Goal: Information Seeking & Learning: Learn about a topic

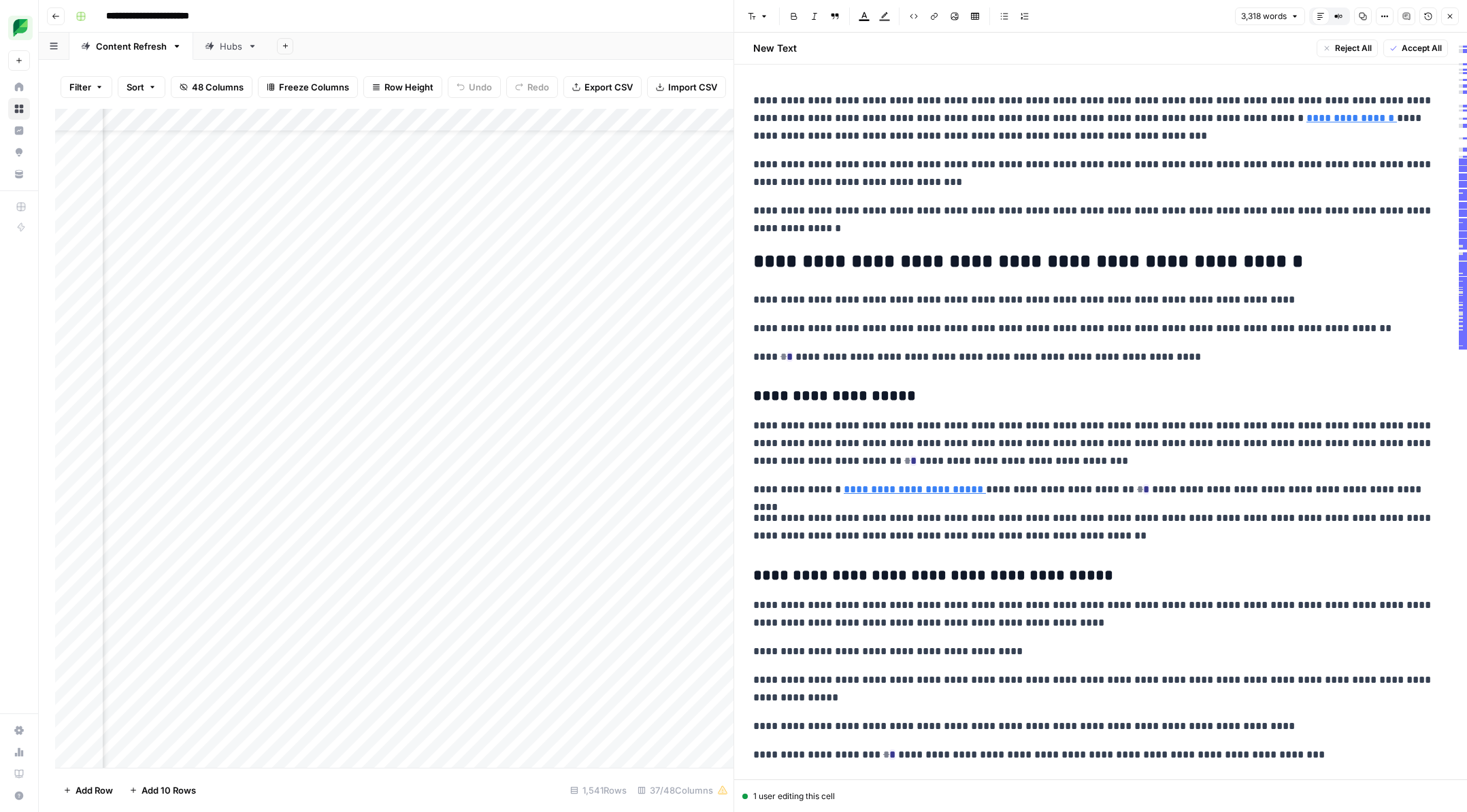
scroll to position [47, 4204]
click at [1382, 18] on icon "button" at bounding box center [1385, 16] width 8 height 8
click at [56, 20] on button "Go back" at bounding box center [56, 16] width 18 height 18
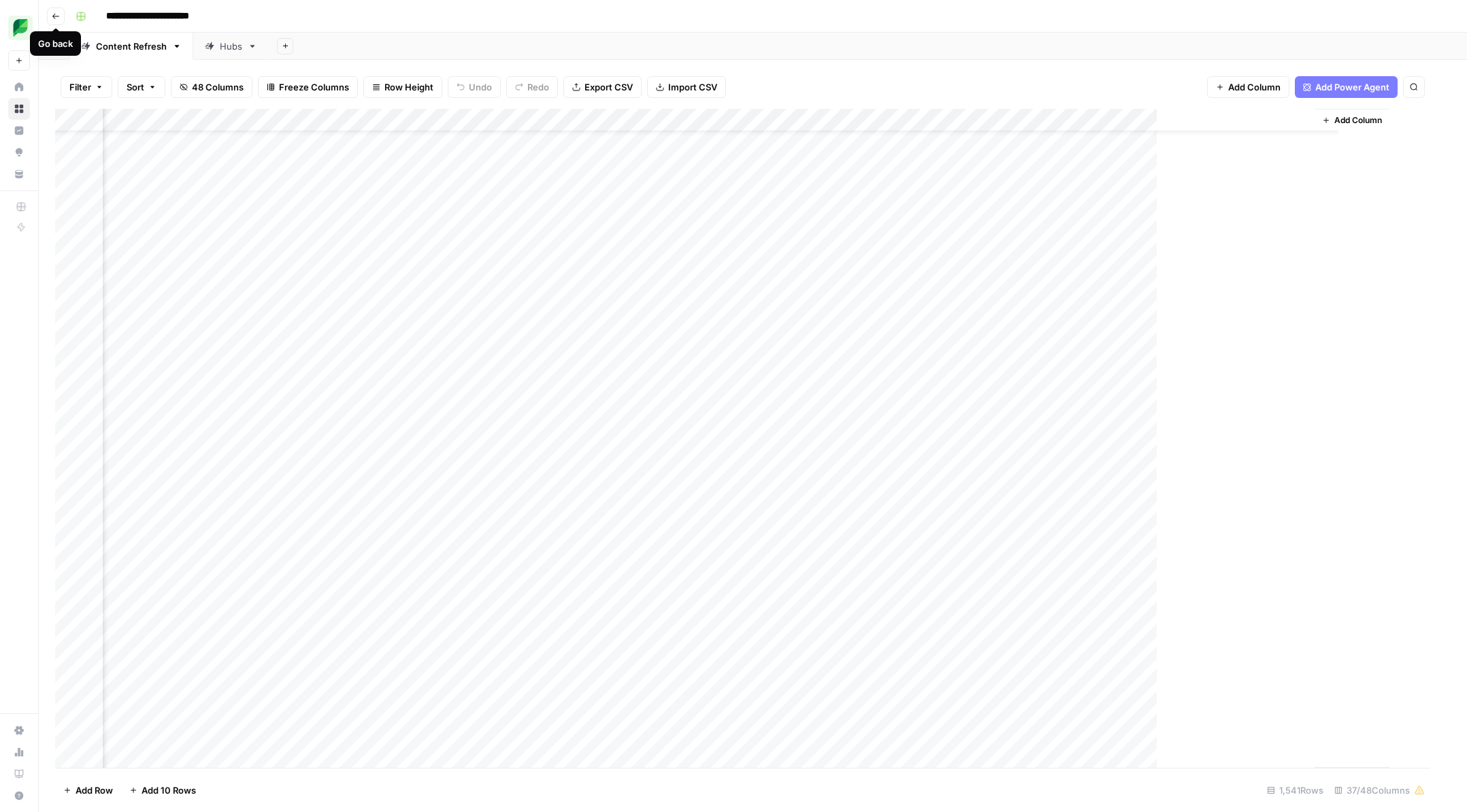
scroll to position [47, 3471]
click at [56, 20] on button "Go back" at bounding box center [56, 16] width 18 height 18
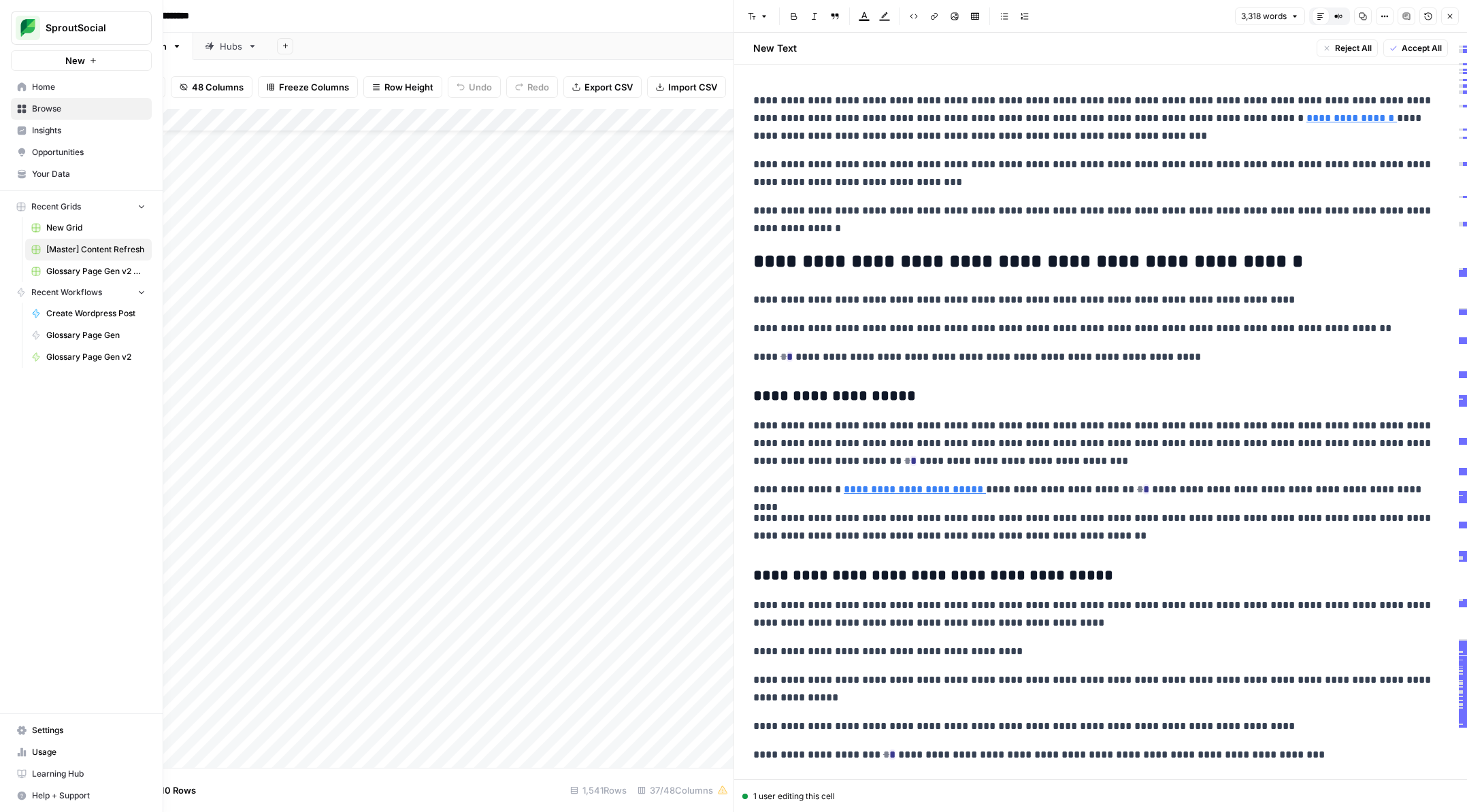
click at [19, 86] on icon at bounding box center [22, 86] width 9 height 9
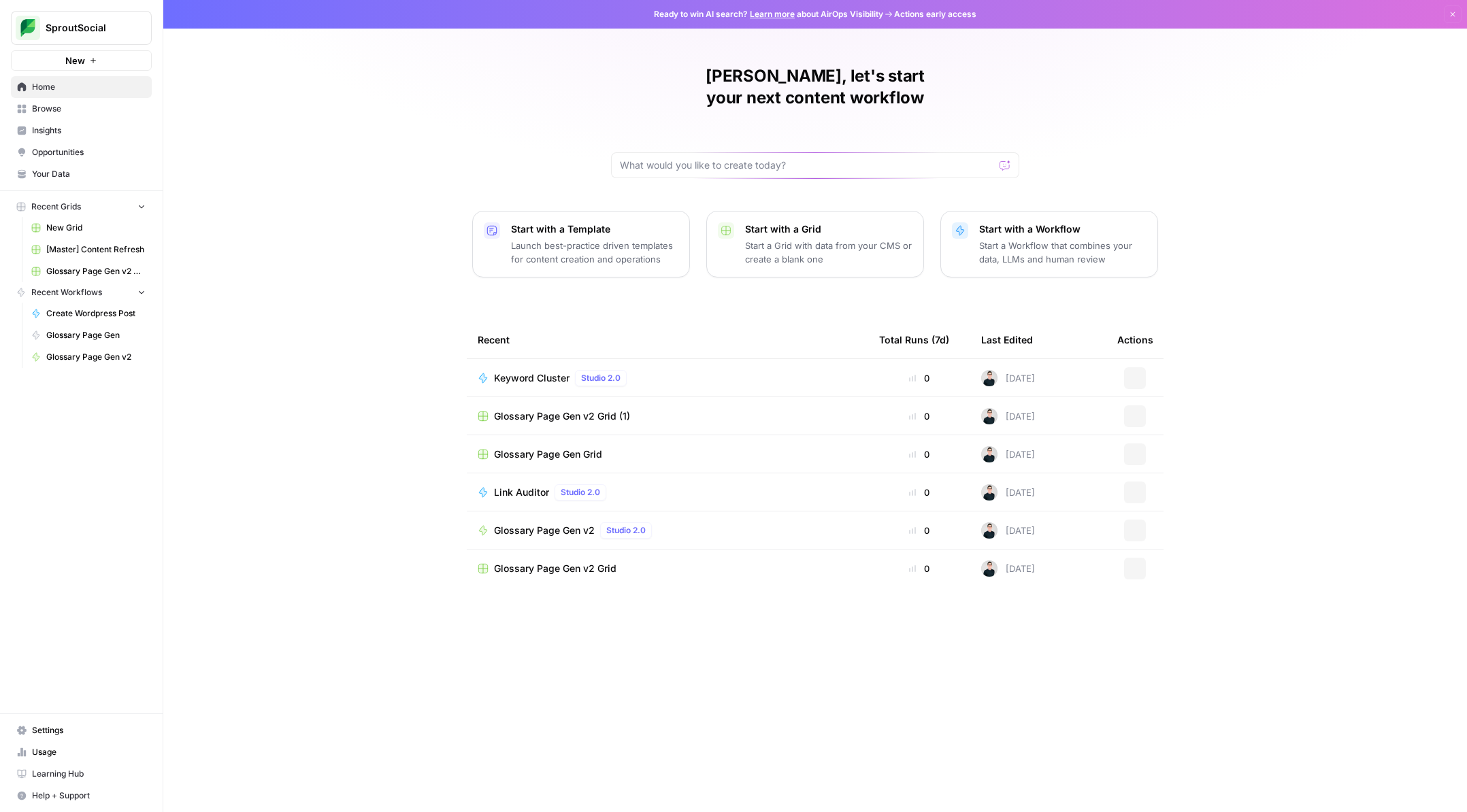
click at [22, 111] on icon at bounding box center [22, 109] width 9 height 9
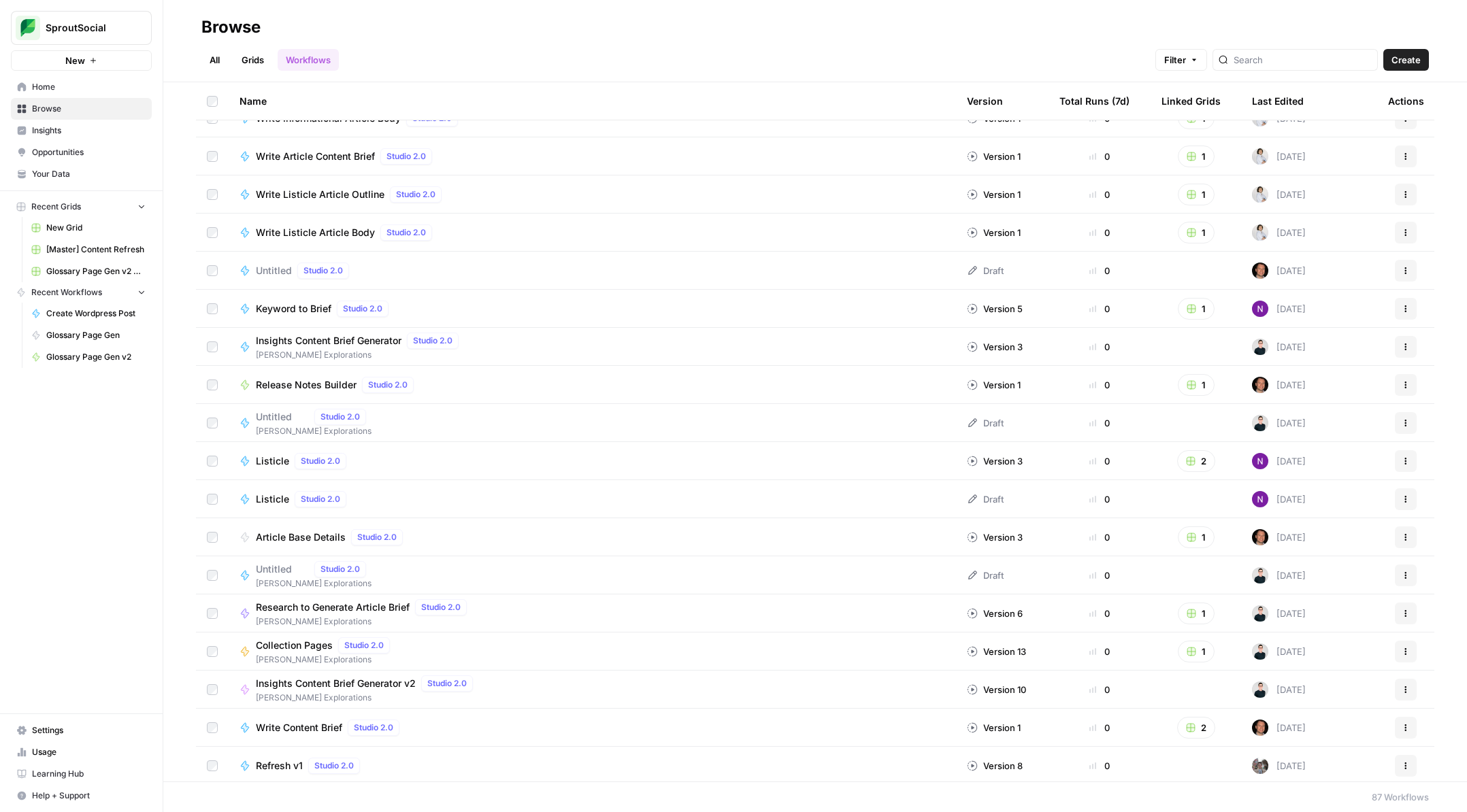
scroll to position [2652, 0]
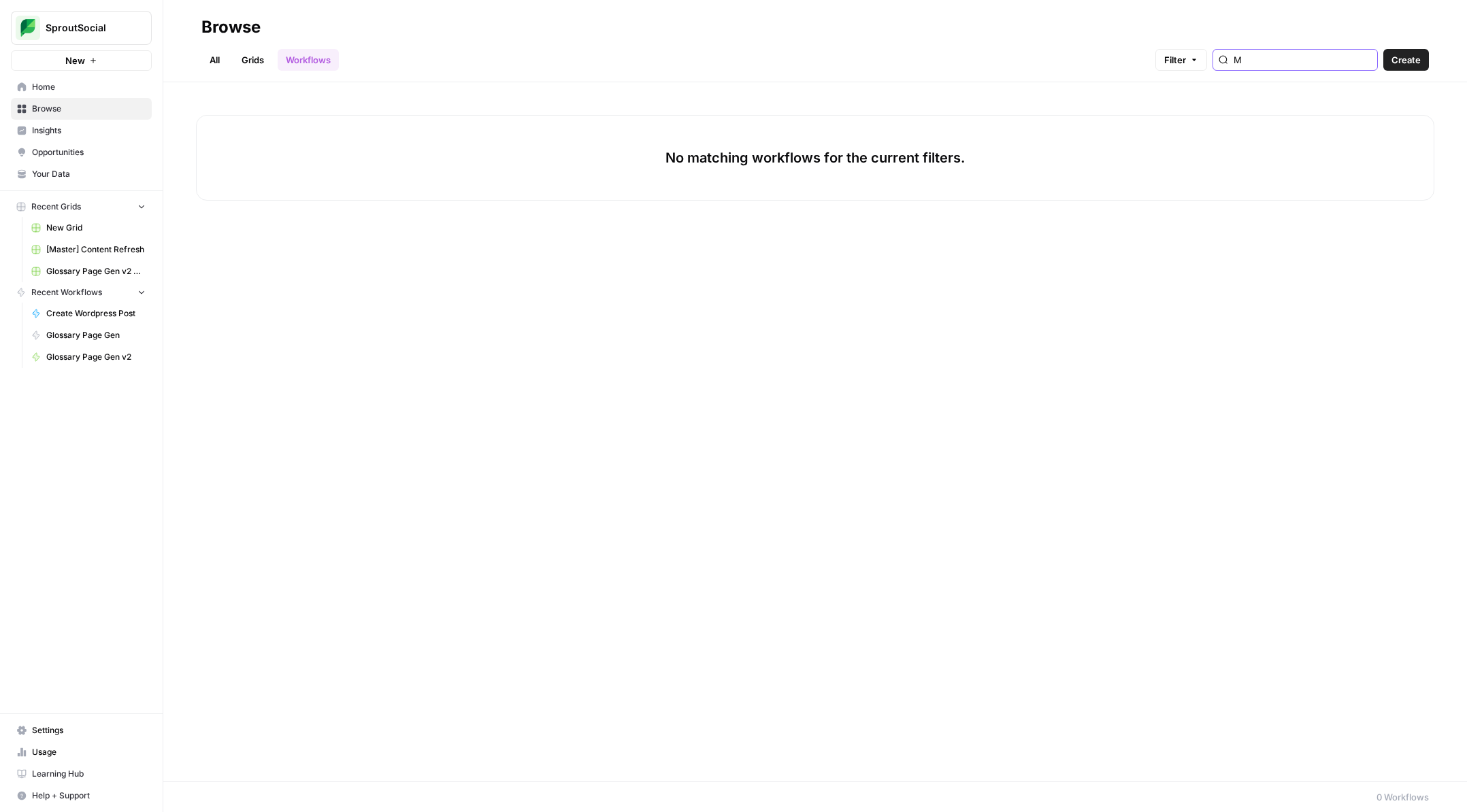
type input "M"
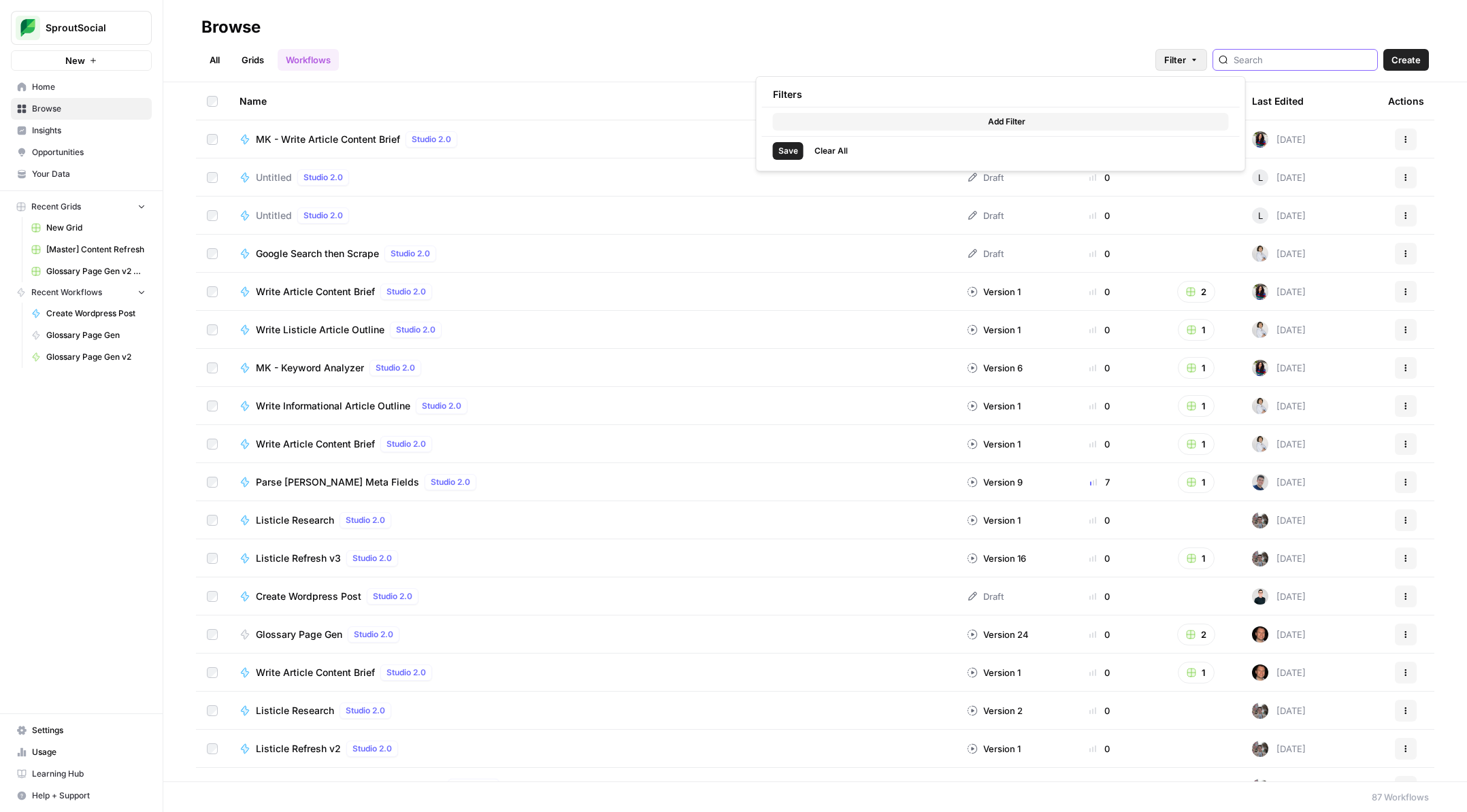
click at [1207, 65] on button "Filter" at bounding box center [1181, 60] width 52 height 22
click at [1207, 68] on button "Filter" at bounding box center [1181, 60] width 52 height 22
click at [1295, 65] on input "search" at bounding box center [1303, 60] width 138 height 13
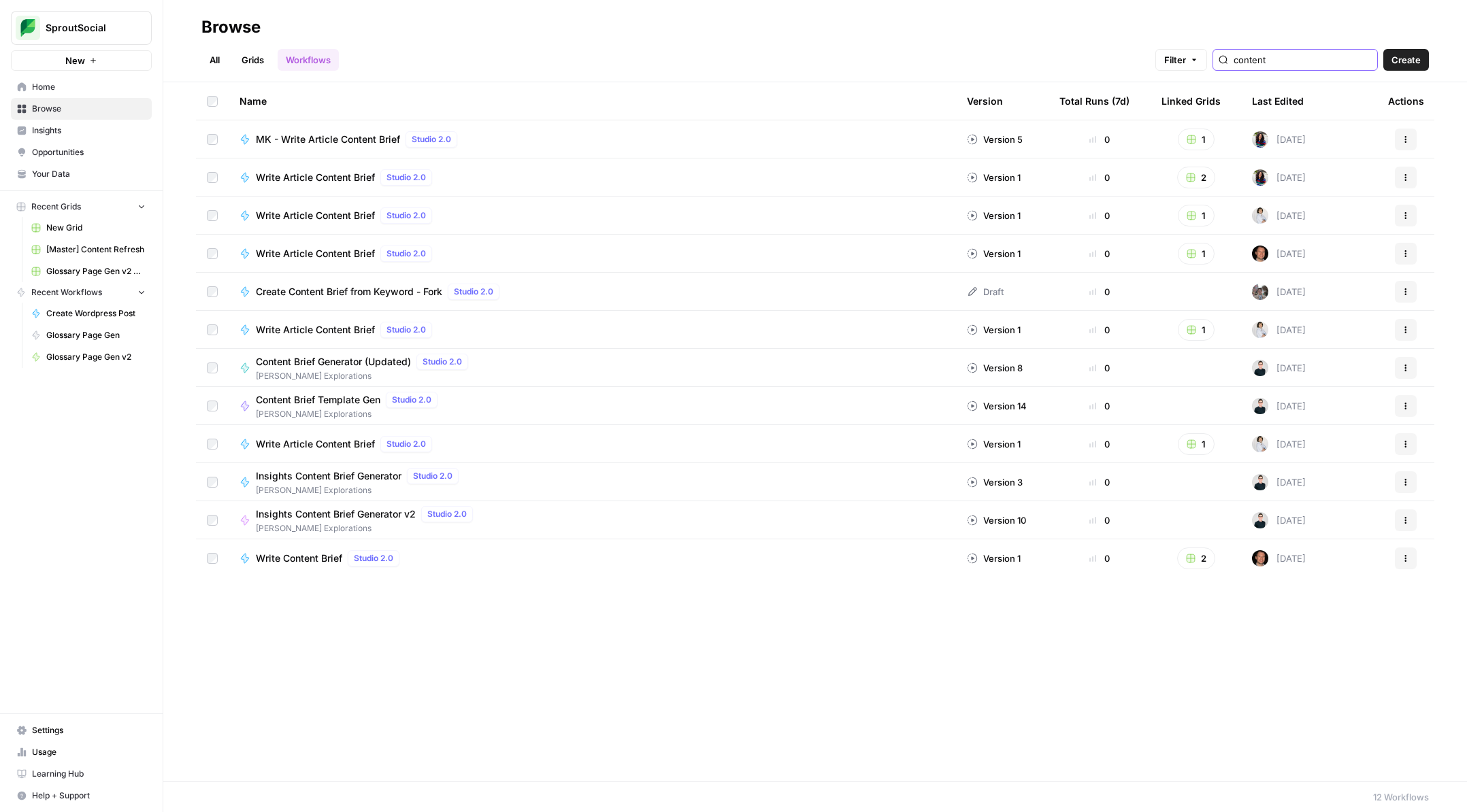
click at [1361, 61] on input "content" at bounding box center [1303, 60] width 138 height 13
type input "content"
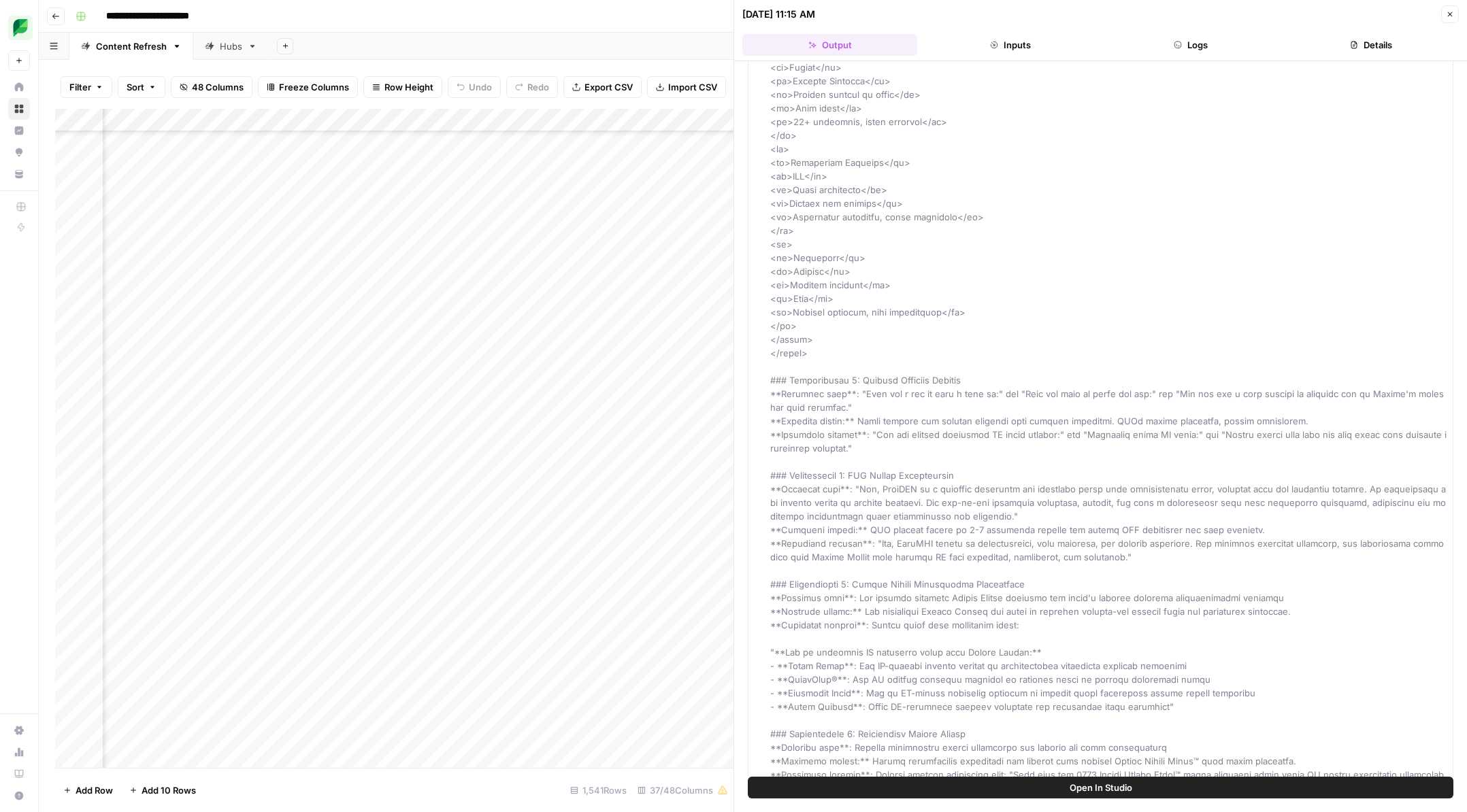
scroll to position [556, 1149]
click at [1177, 37] on button "Logs" at bounding box center [1191, 44] width 175 height 22
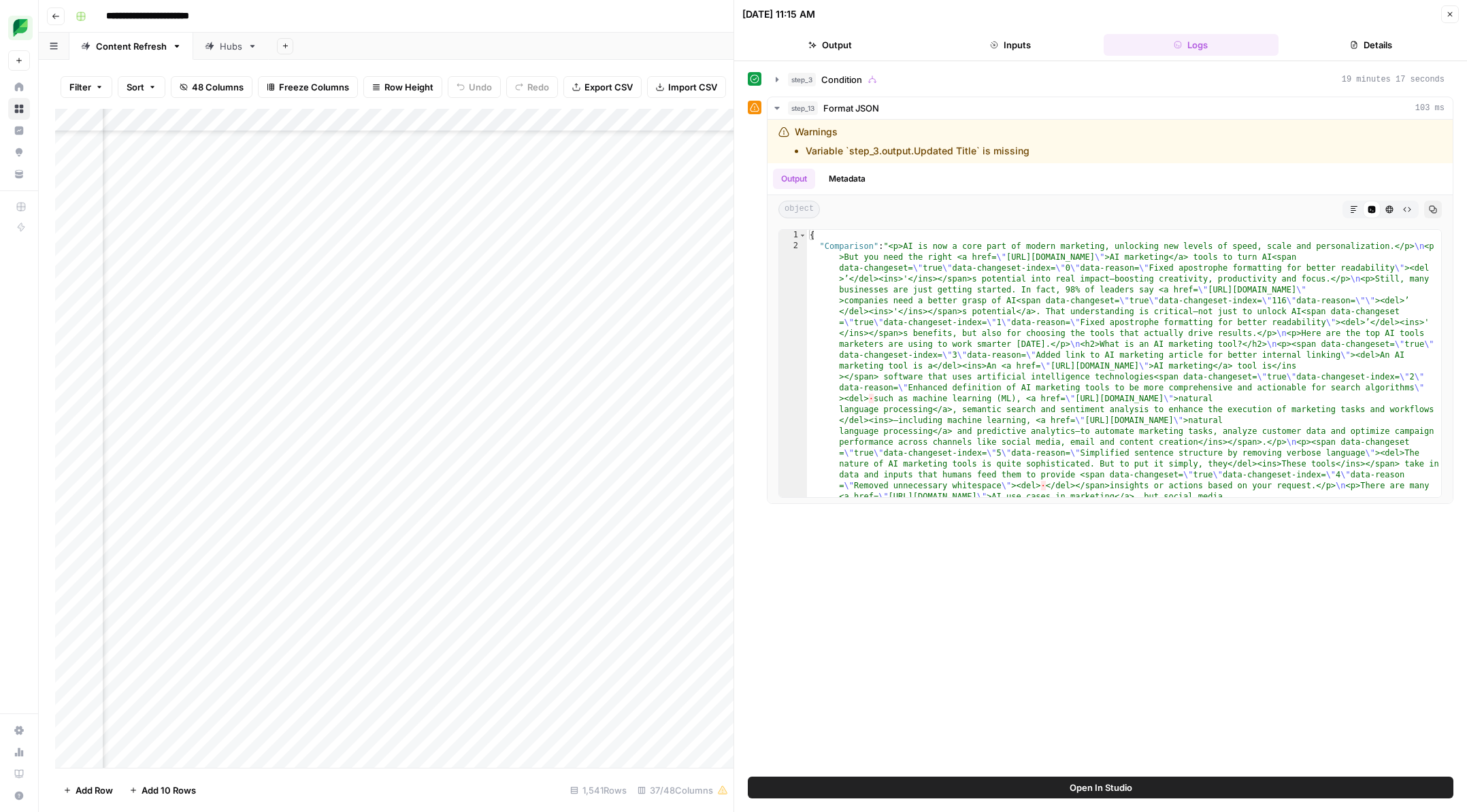
scroll to position [556, 1168]
click at [234, 143] on div "Add Column" at bounding box center [393, 438] width 678 height 659
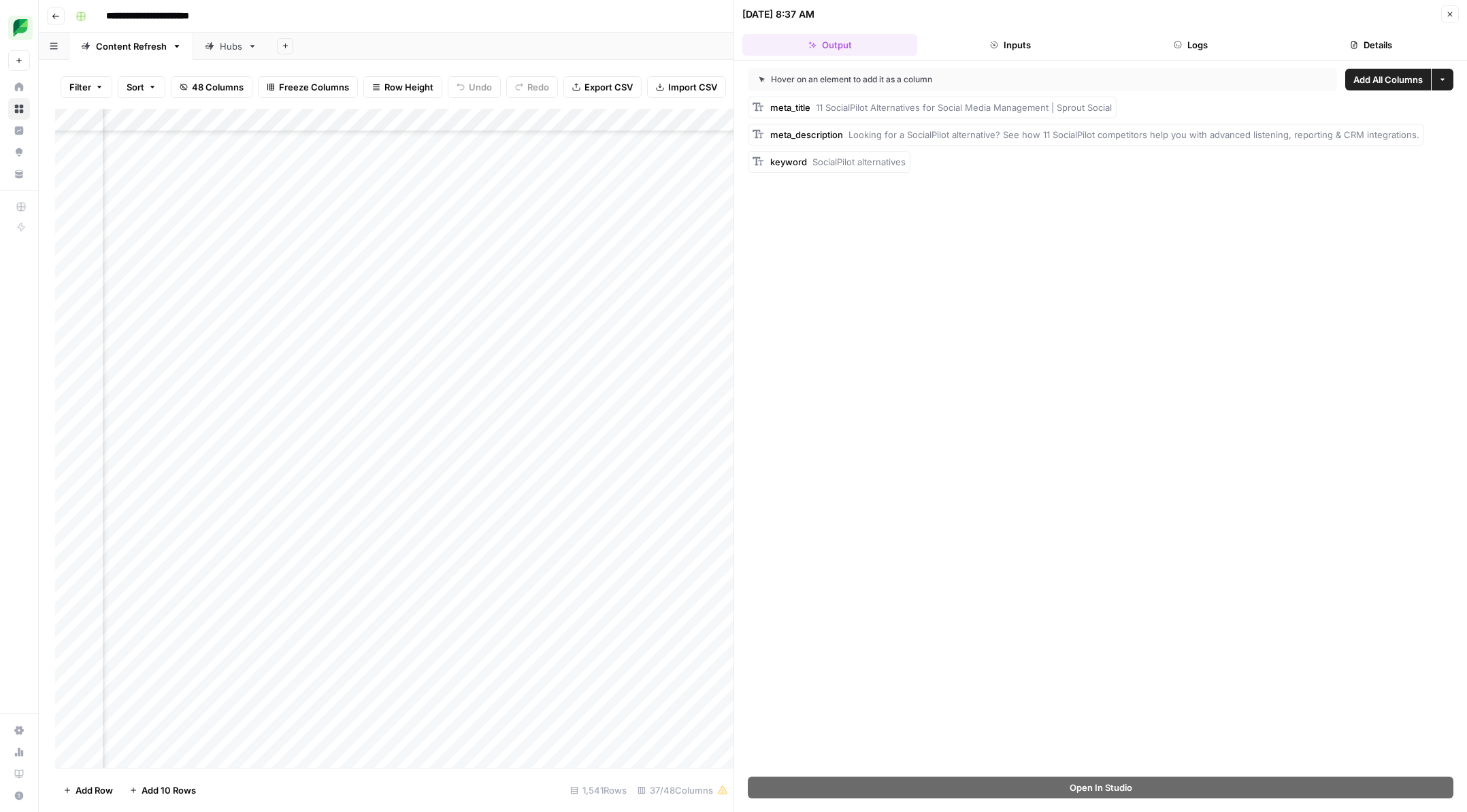
click at [1192, 52] on button "Logs" at bounding box center [1191, 44] width 175 height 22
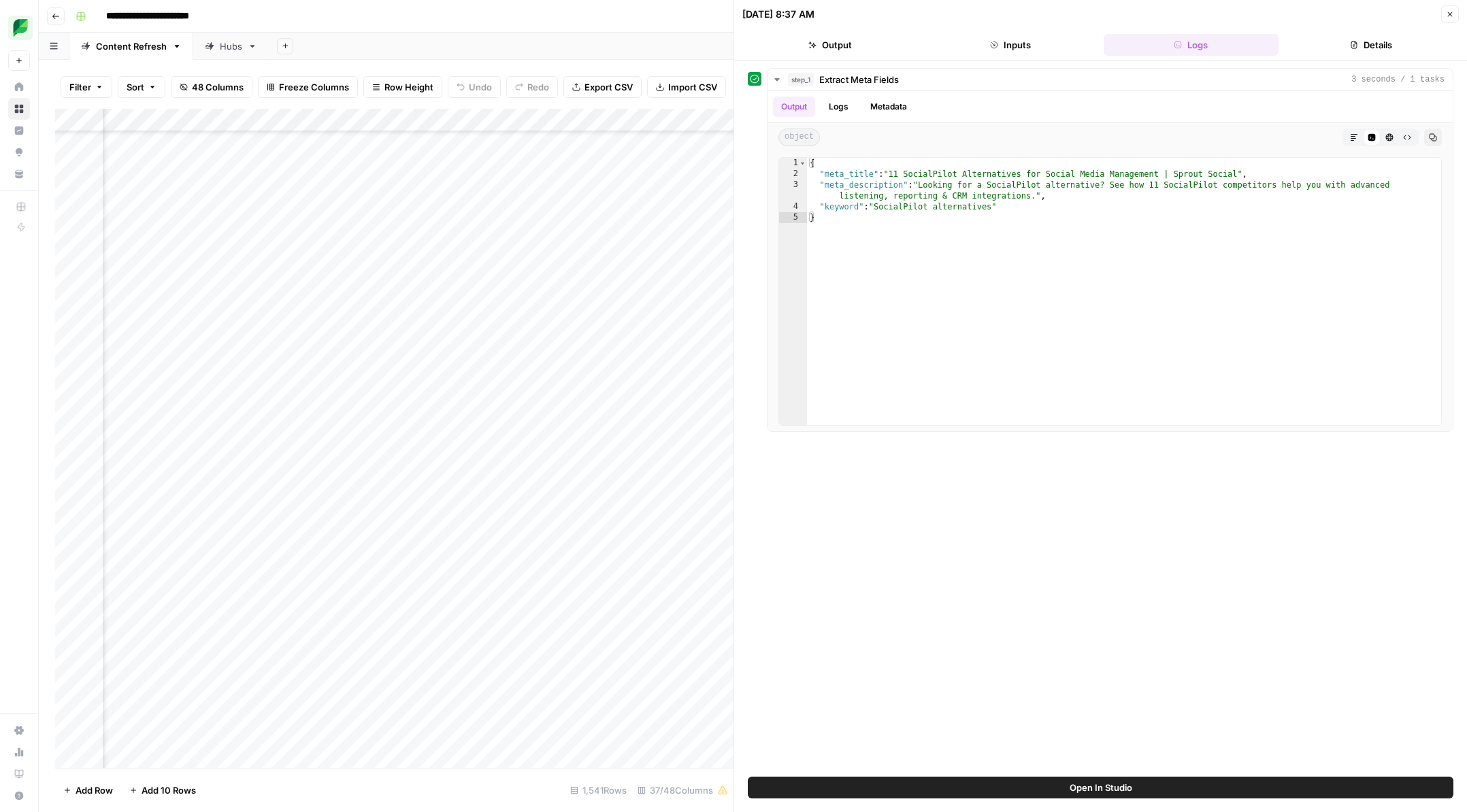
scroll to position [556, 1700]
click at [312, 144] on div "Add Column" at bounding box center [393, 438] width 678 height 659
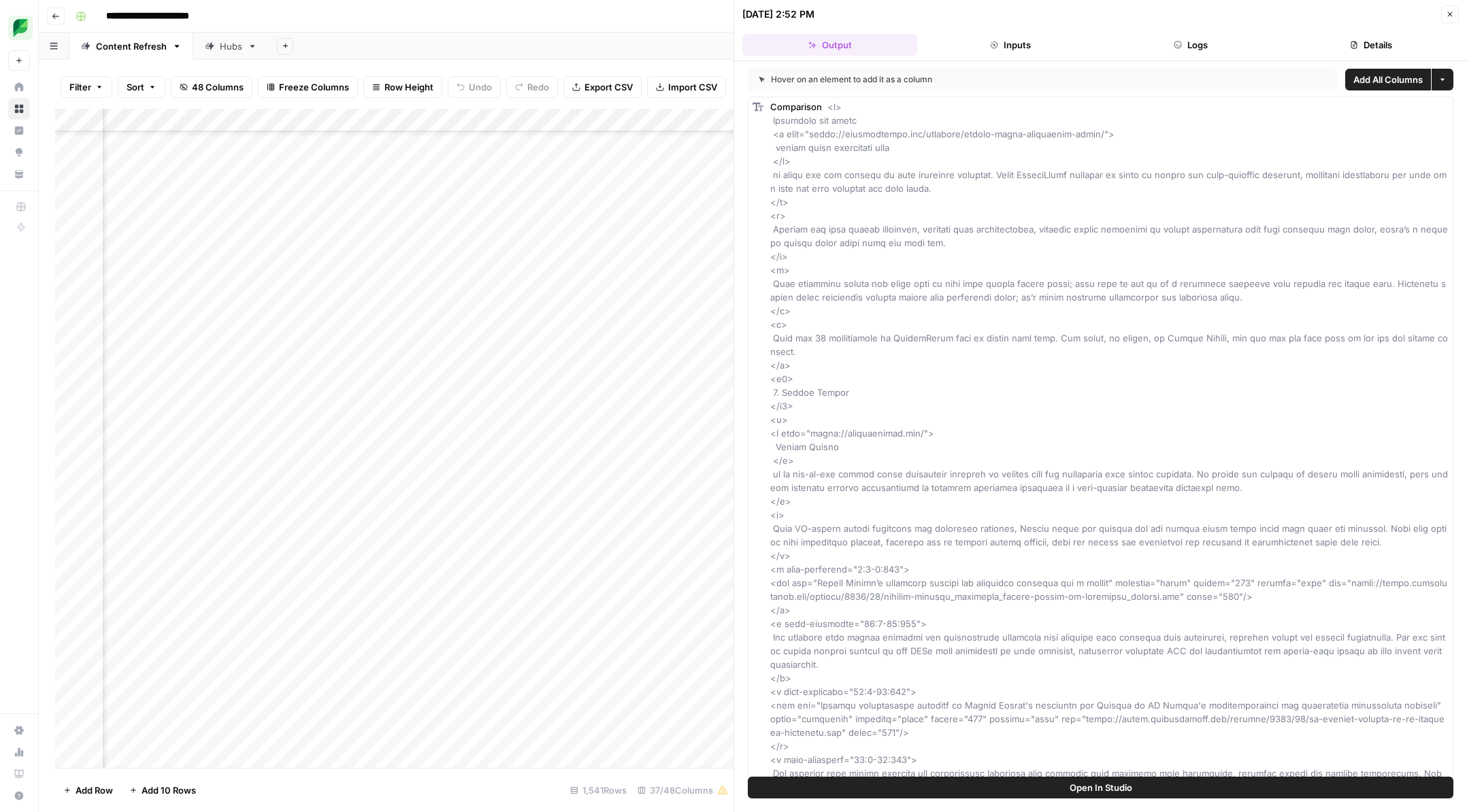
click at [1199, 41] on button "Logs" at bounding box center [1191, 44] width 175 height 22
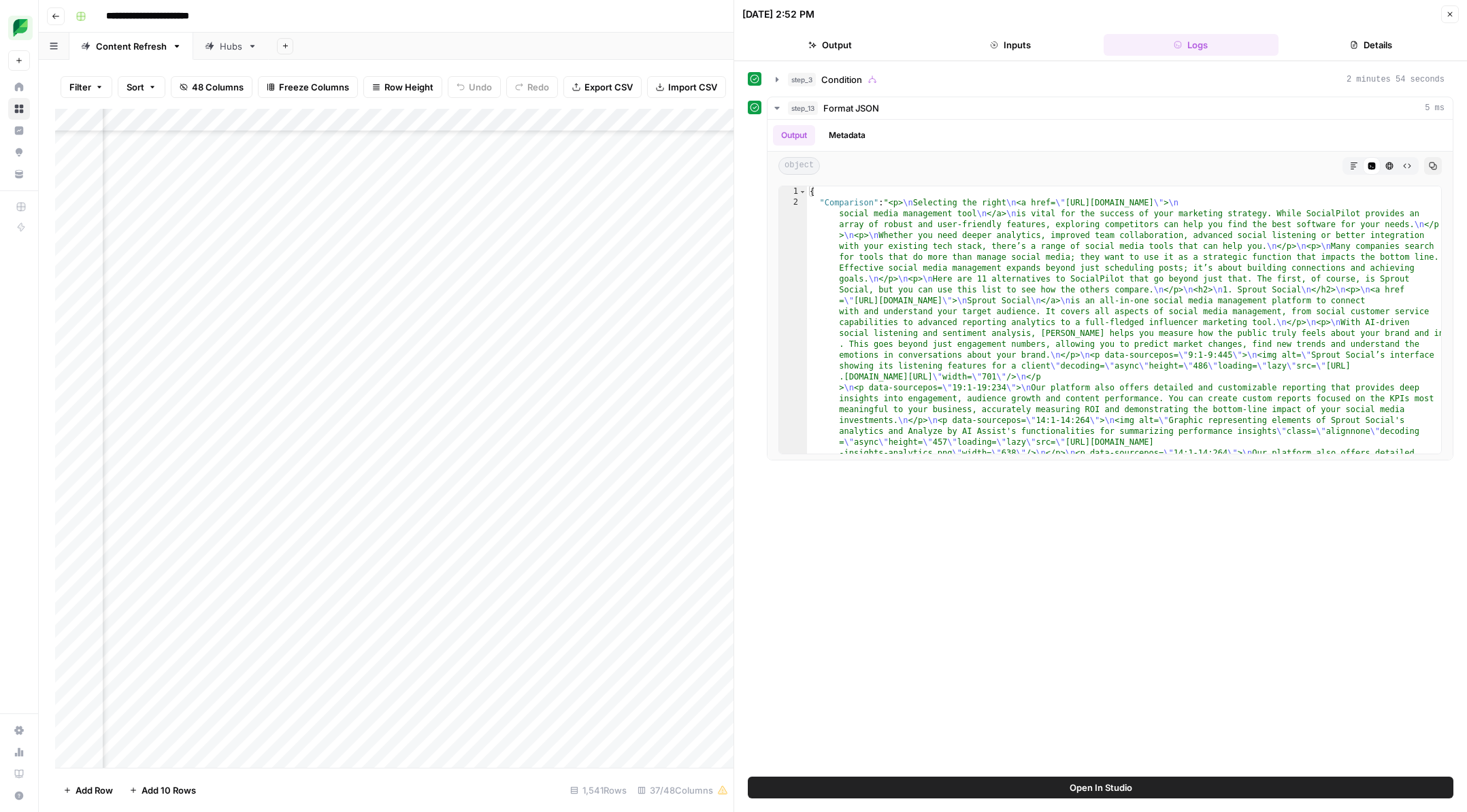
scroll to position [556, 1780]
click at [233, 143] on div "Add Column" at bounding box center [393, 438] width 678 height 659
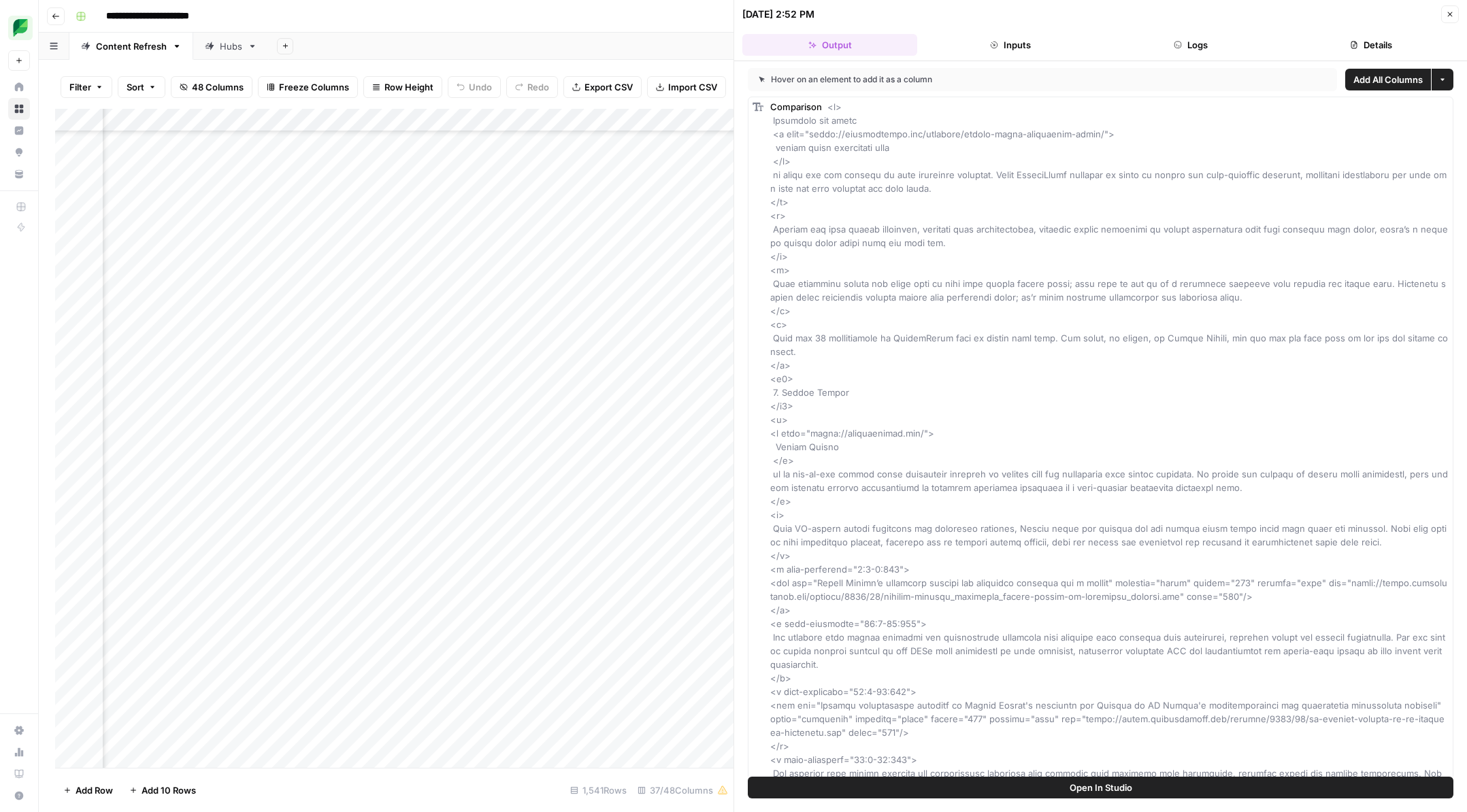
click at [1206, 51] on button "Logs" at bounding box center [1191, 44] width 175 height 22
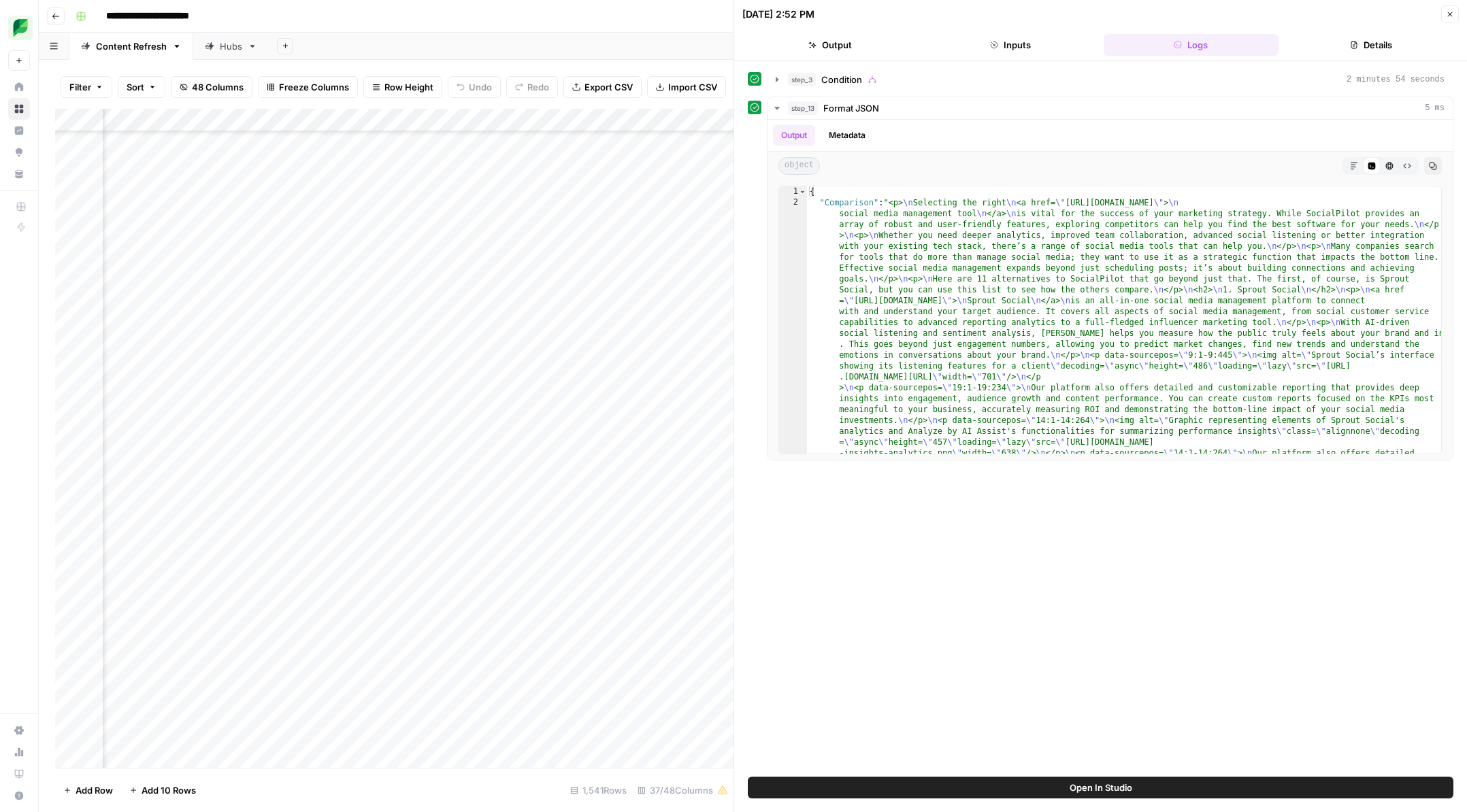
scroll to position [557, 4204]
click at [1453, 15] on icon "button" at bounding box center [1450, 15] width 8 height 8
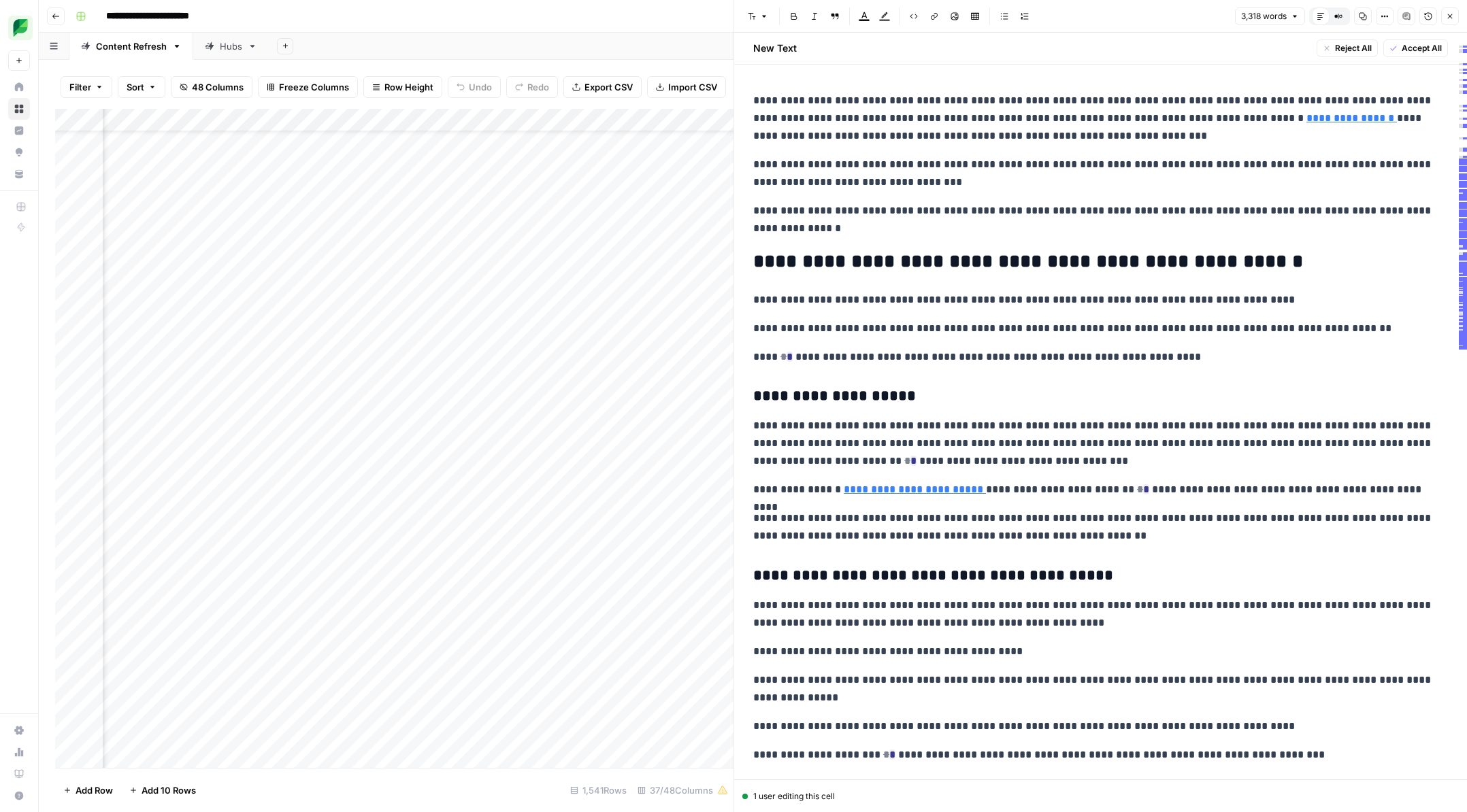
scroll to position [50, 1605]
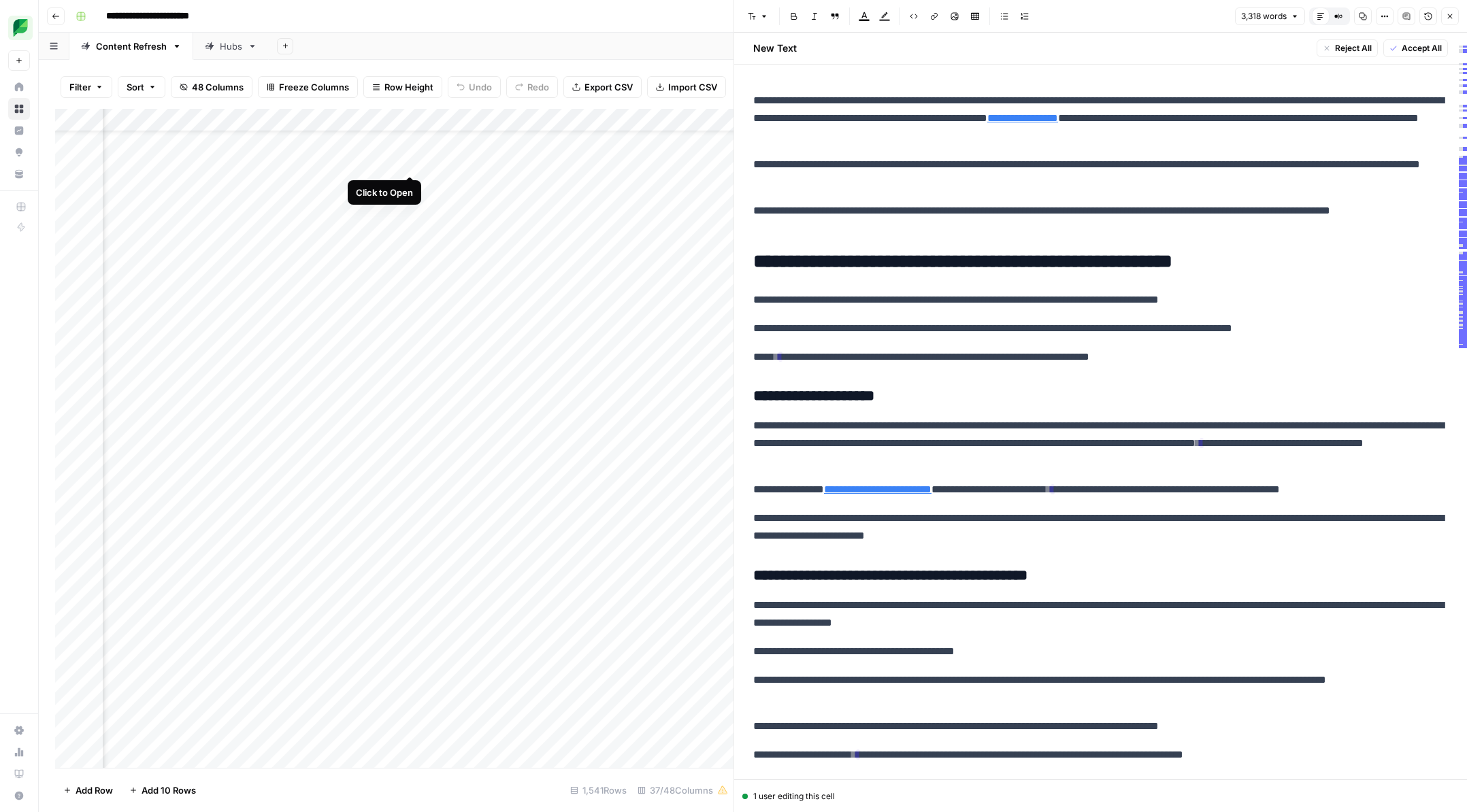
click at [408, 161] on div "Add Column" at bounding box center [393, 438] width 678 height 659
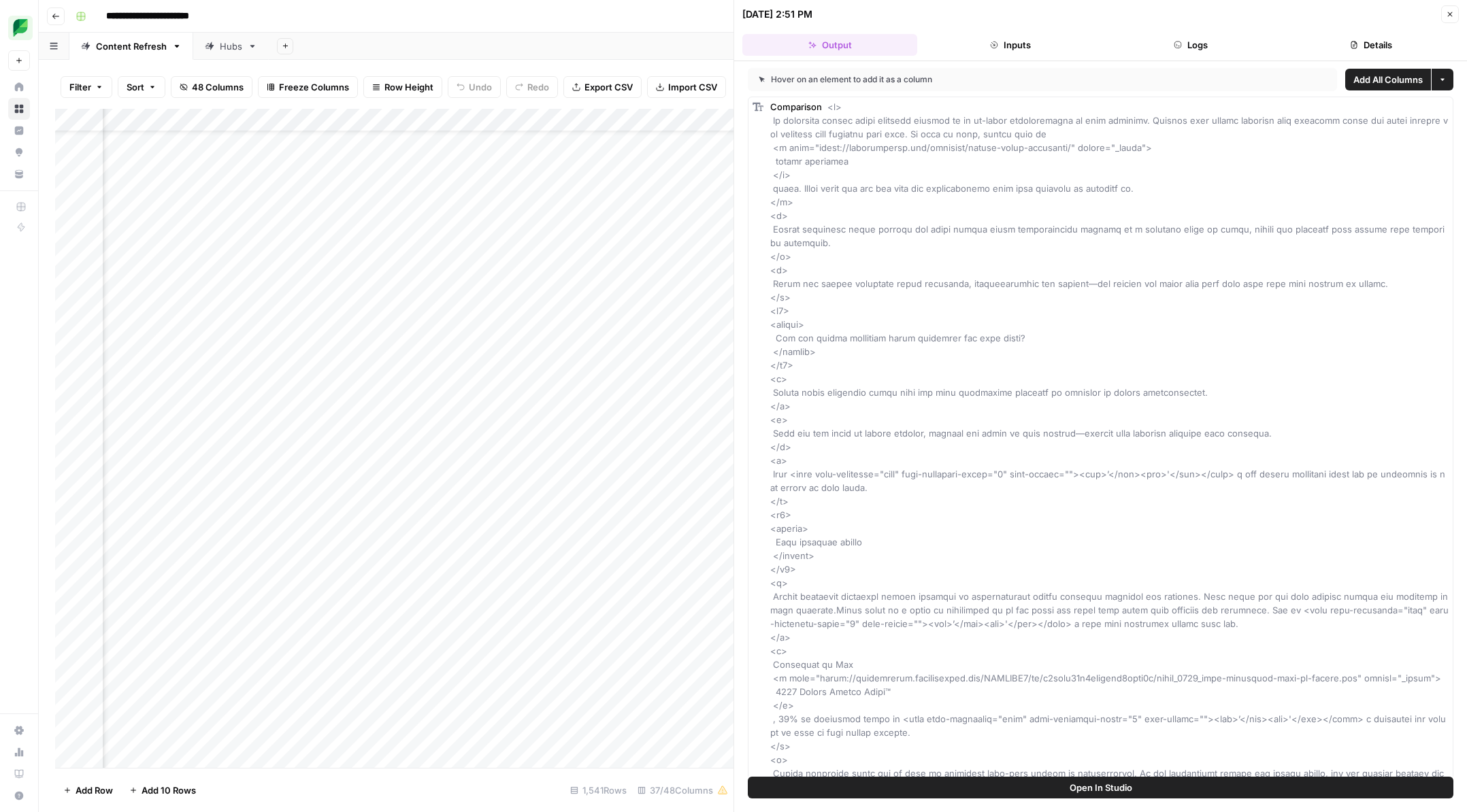
click at [1161, 47] on button "Logs" at bounding box center [1191, 44] width 175 height 22
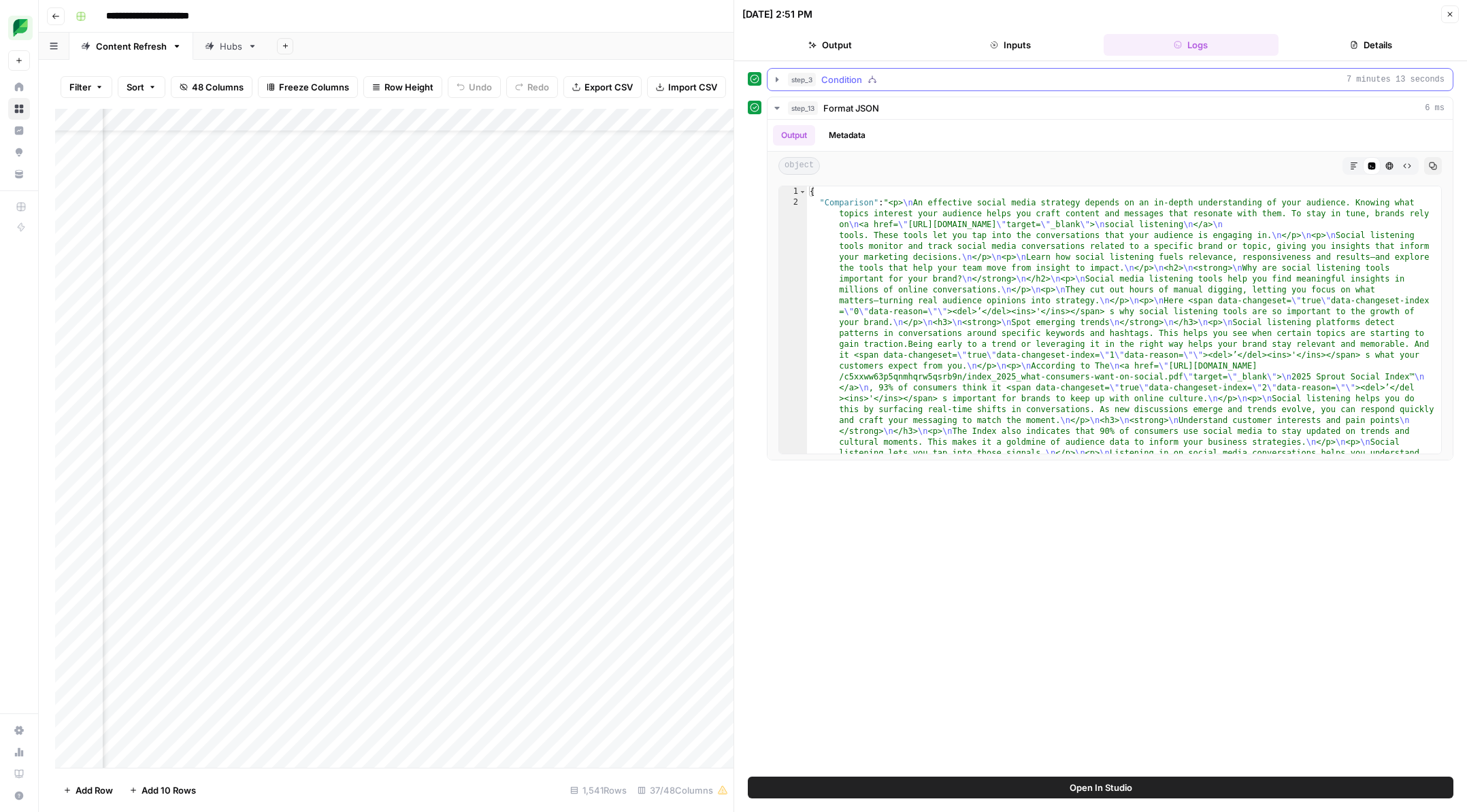
click at [776, 80] on icon "button" at bounding box center [777, 79] width 3 height 5
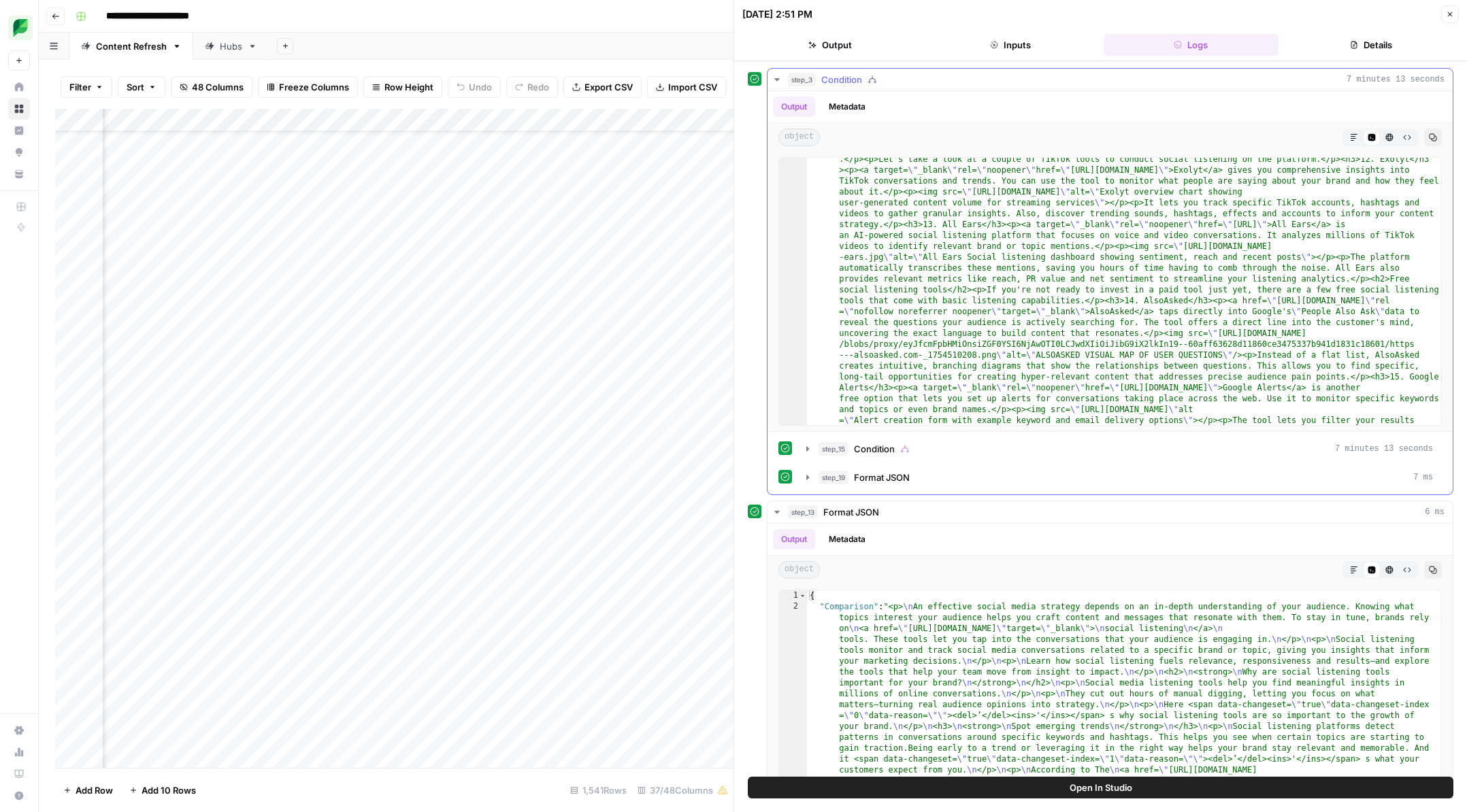
scroll to position [7318, 0]
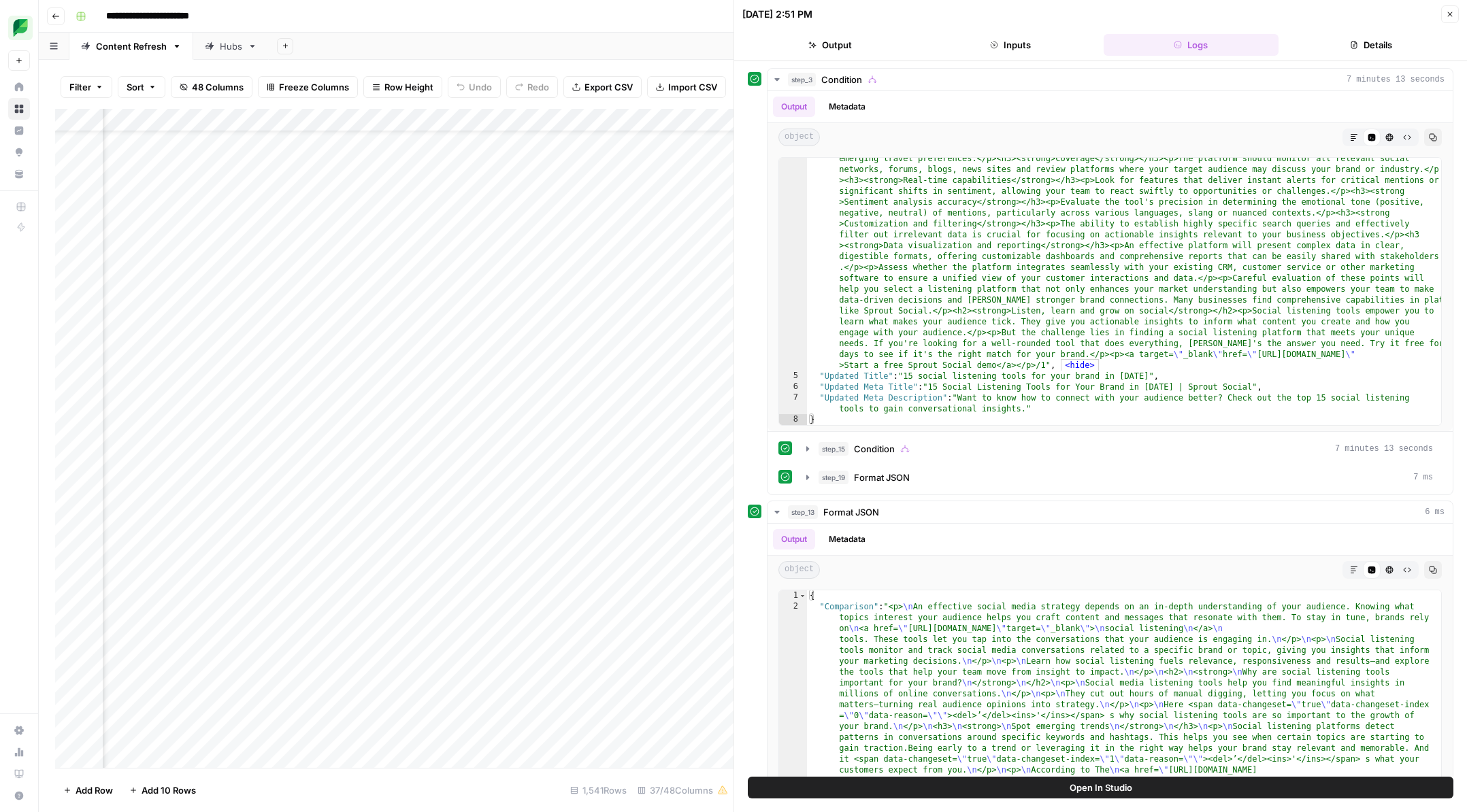
click at [1370, 48] on button "Details" at bounding box center [1371, 44] width 175 height 22
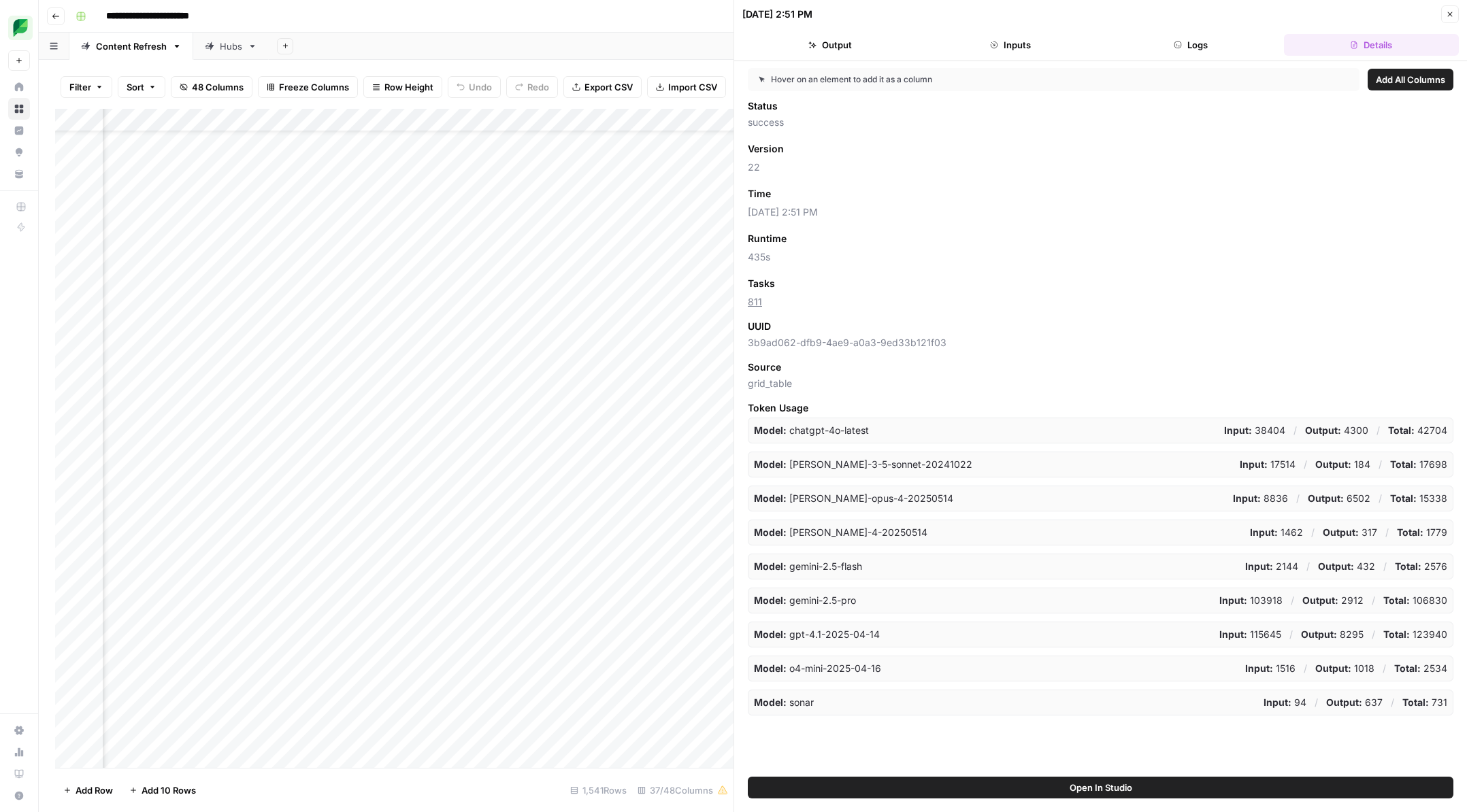
click at [757, 304] on link "811" at bounding box center [755, 301] width 14 height 11
click at [1449, 12] on icon "button" at bounding box center [1450, 15] width 8 height 8
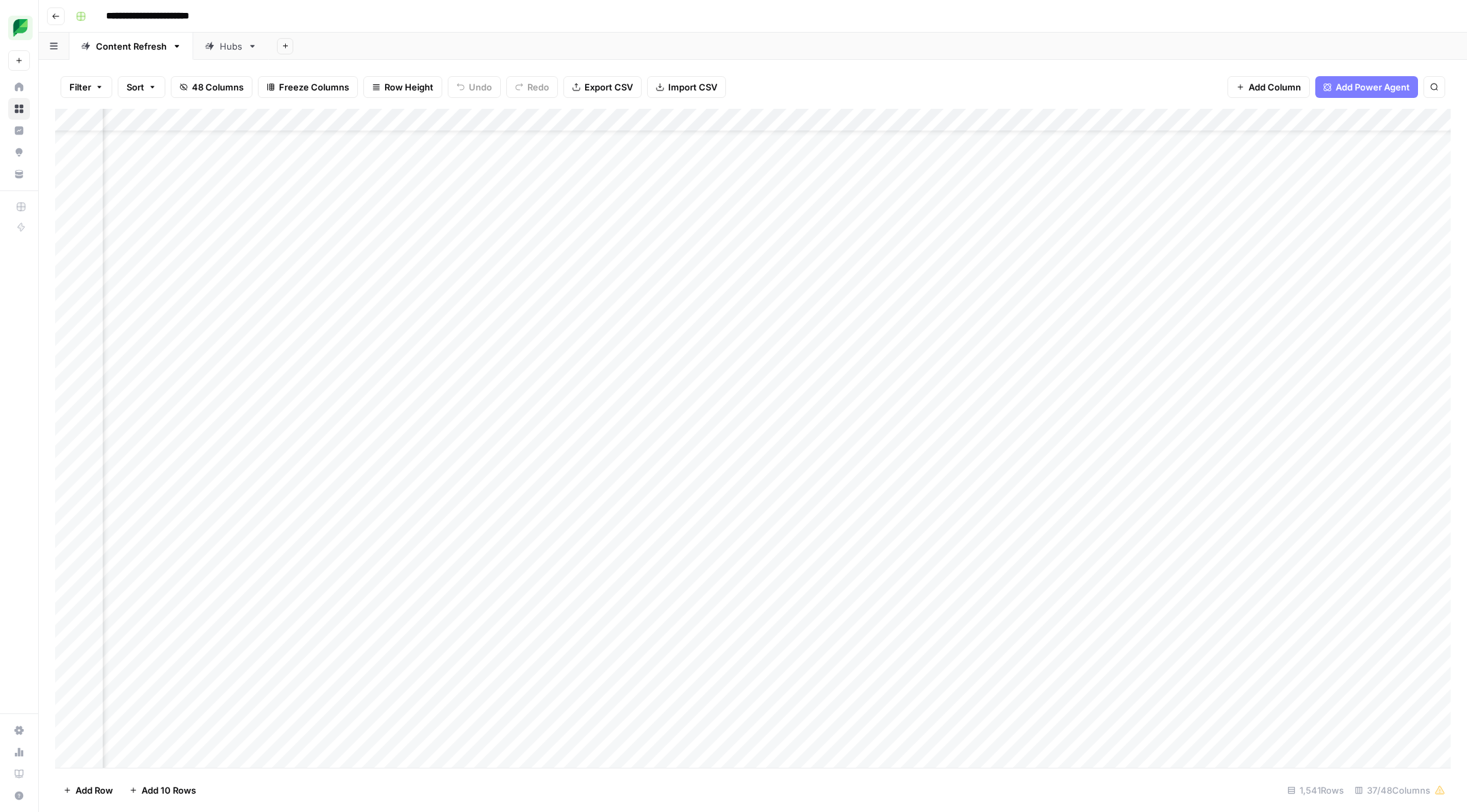
scroll to position [50, 165]
click at [175, 47] on icon "button" at bounding box center [177, 46] width 5 height 3
click at [84, 15] on rect "button" at bounding box center [81, 16] width 8 height 8
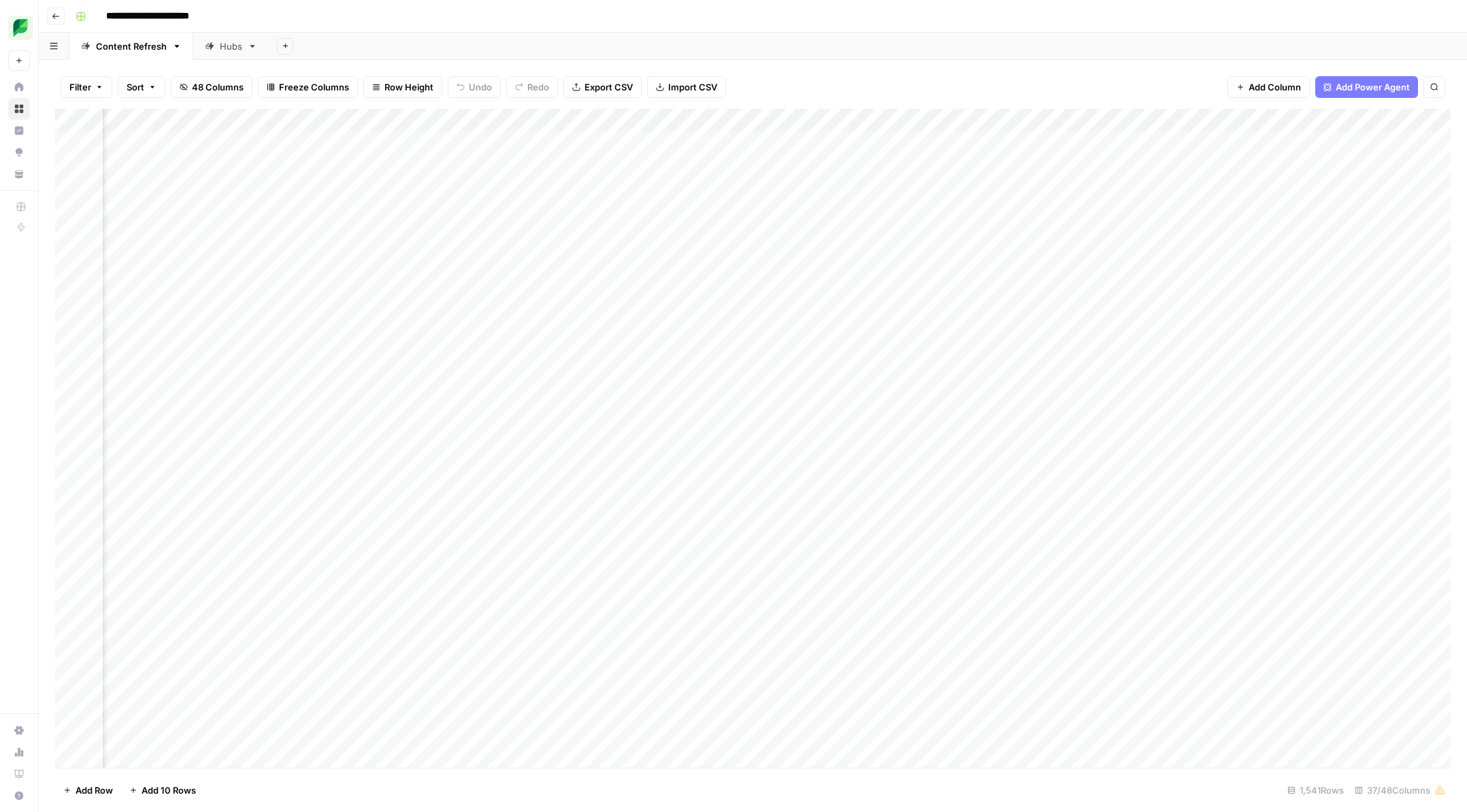
scroll to position [0, 0]
